Goal: Navigation & Orientation: Find specific page/section

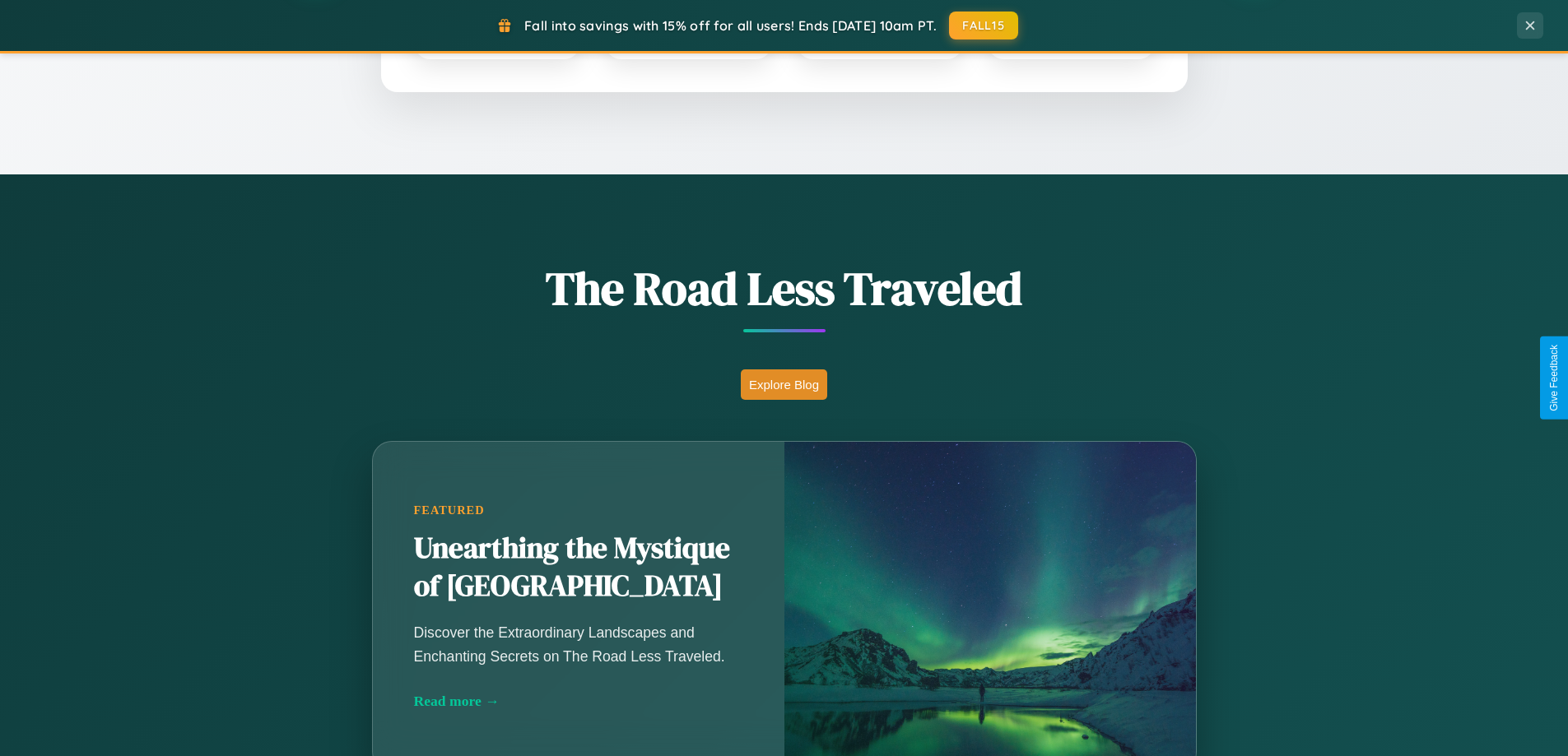
scroll to position [1132, 0]
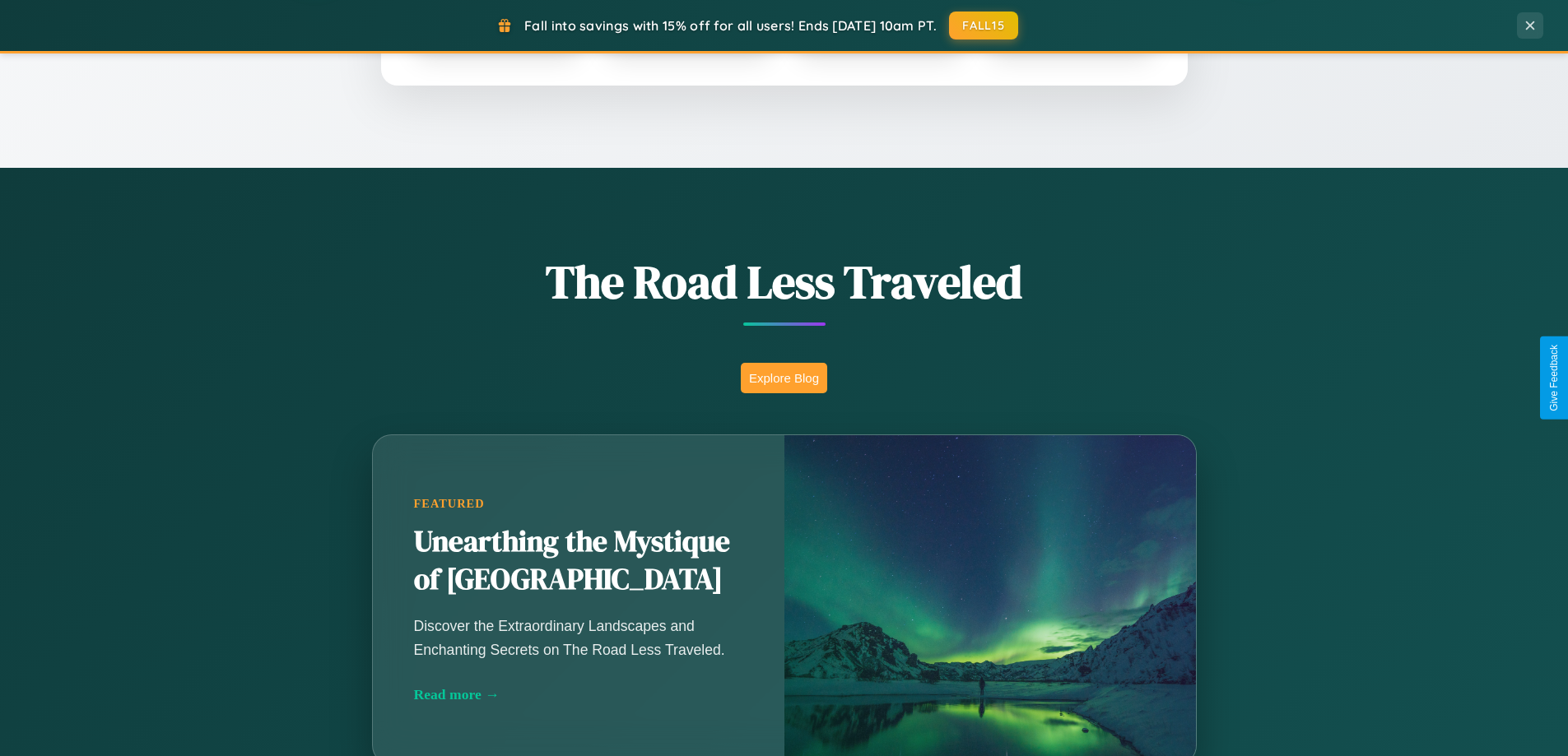
click at [784, 378] on button "Explore Blog" at bounding box center [784, 378] width 86 height 30
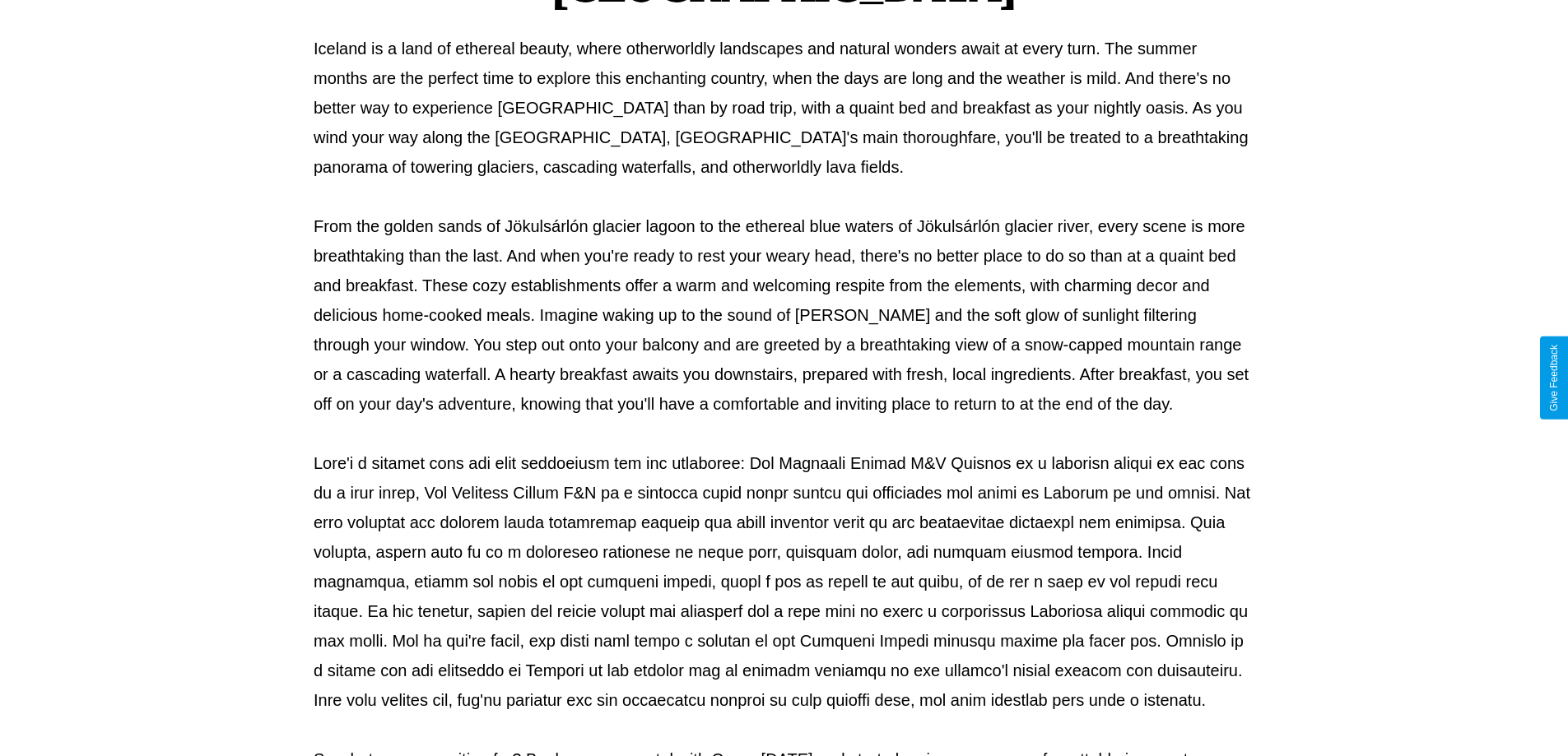
scroll to position [533, 0]
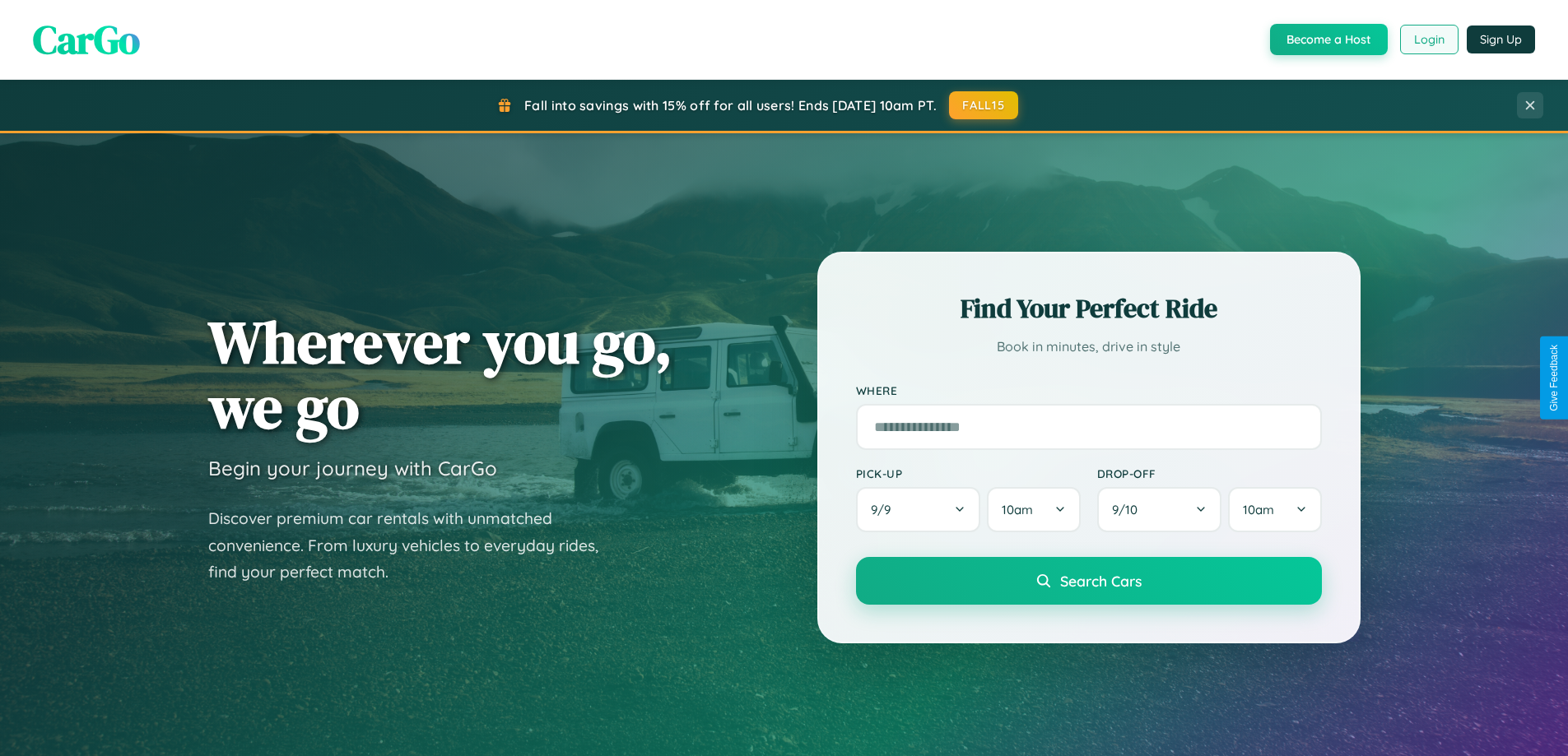
click at [1428, 40] on button "Login" at bounding box center [1429, 39] width 58 height 30
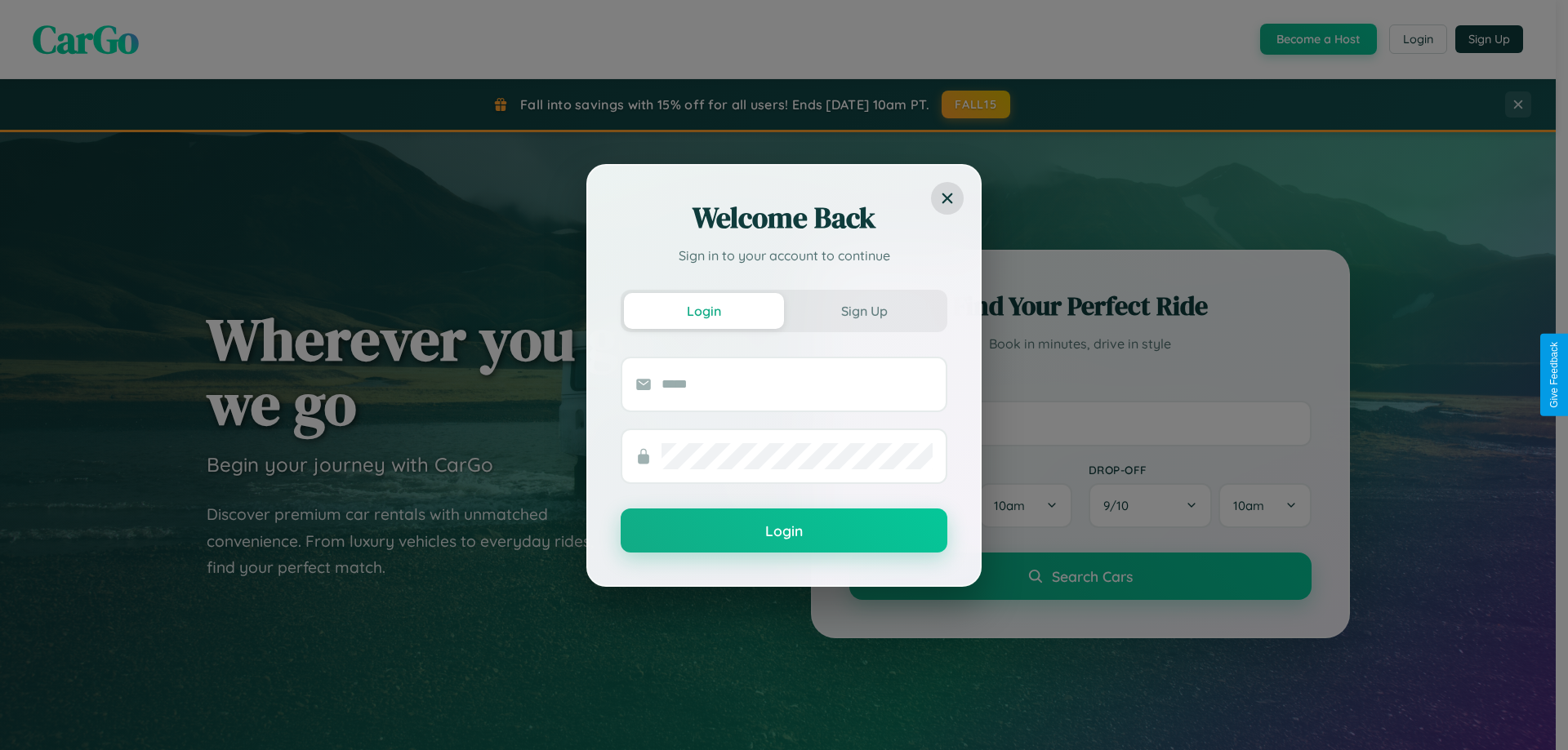
click at [1417, 39] on div "Welcome Back Sign in to your account to continue Login Sign Up Login" at bounding box center [784, 375] width 1568 height 750
